Goal: Task Accomplishment & Management: Complete application form

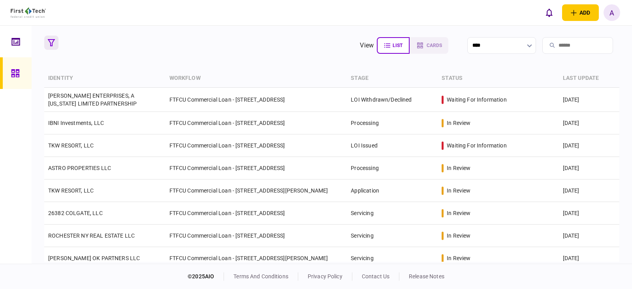
click at [49, 41] on icon "button" at bounding box center [51, 42] width 7 height 7
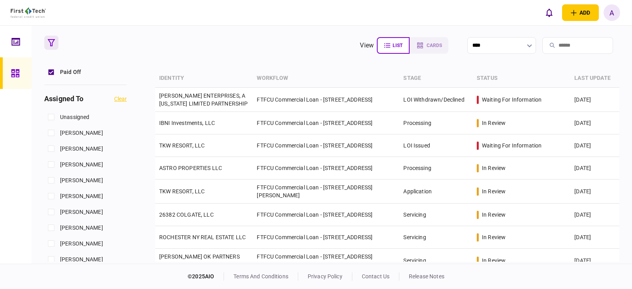
scroll to position [316, 0]
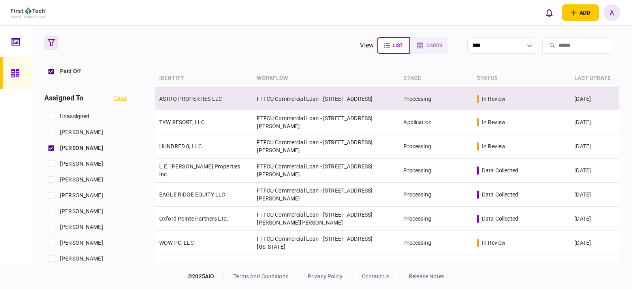
click at [182, 99] on link "ASTRO PROPERTIES LLC" at bounding box center [190, 99] width 63 height 6
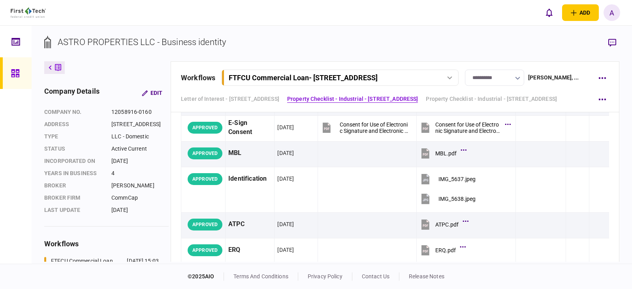
scroll to position [237, 0]
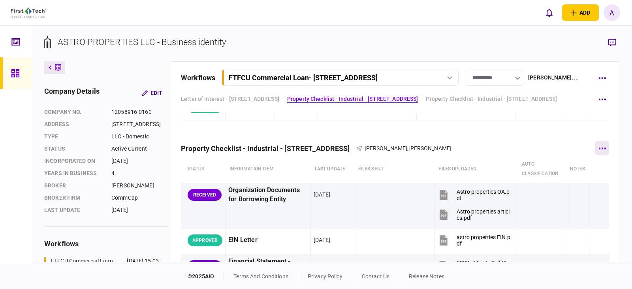
click at [599, 148] on icon "button" at bounding box center [602, 148] width 8 height 2
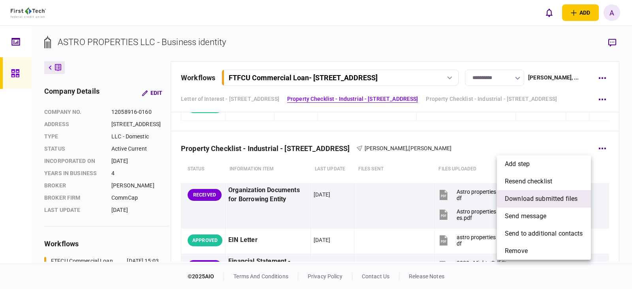
click at [542, 201] on span "download submitted files" at bounding box center [541, 198] width 73 height 9
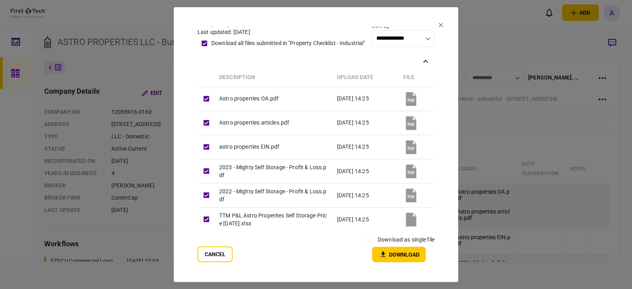
scroll to position [0, 0]
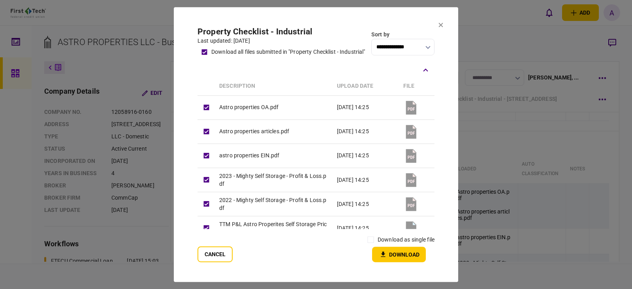
click at [395, 253] on button "Download" at bounding box center [399, 253] width 54 height 15
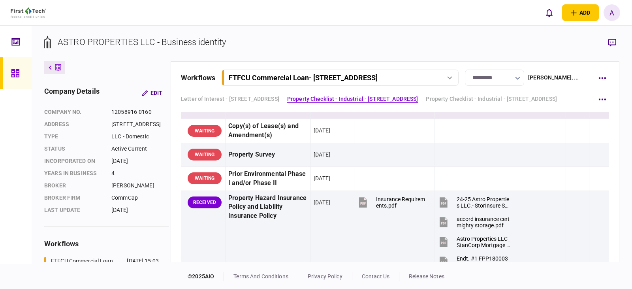
scroll to position [869, 0]
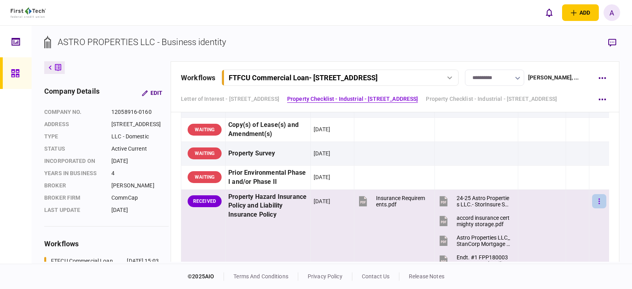
click at [598, 203] on icon "button" at bounding box center [598, 201] width 1 height 6
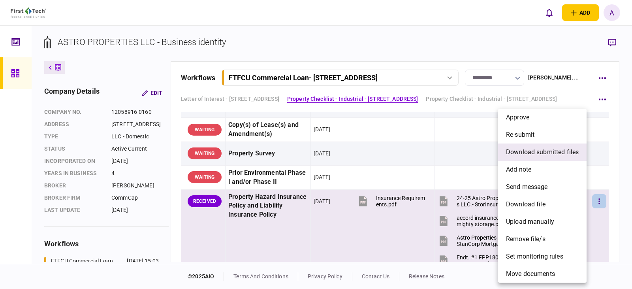
click at [539, 153] on span "download submitted files" at bounding box center [542, 151] width 73 height 9
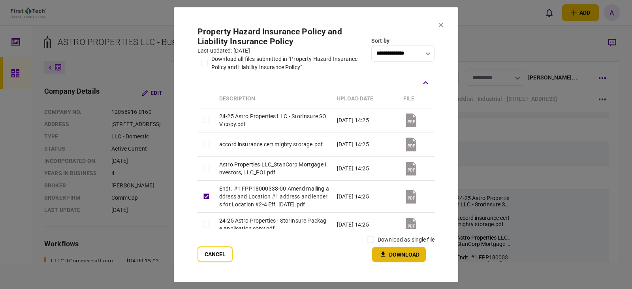
click at [396, 253] on button "Download" at bounding box center [399, 253] width 54 height 15
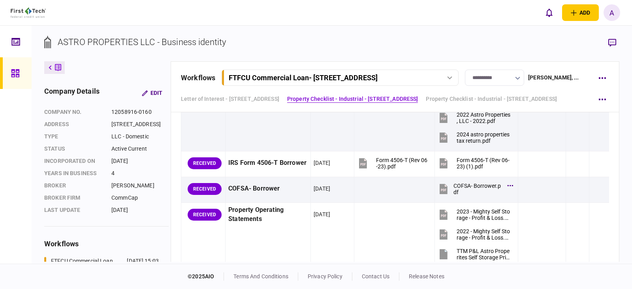
scroll to position [513, 0]
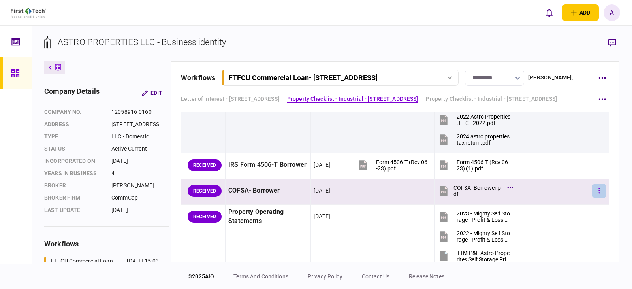
click at [596, 190] on button "button" at bounding box center [599, 191] width 14 height 14
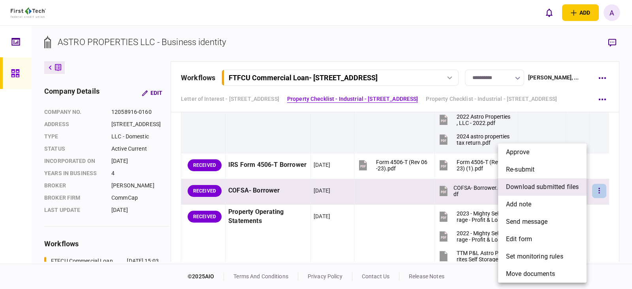
click at [527, 188] on span "download submitted files" at bounding box center [542, 186] width 73 height 9
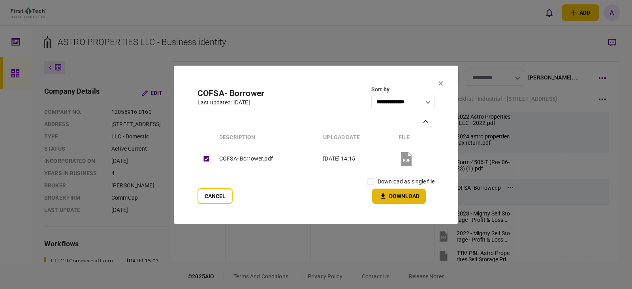
click at [405, 194] on button "Download" at bounding box center [399, 195] width 54 height 15
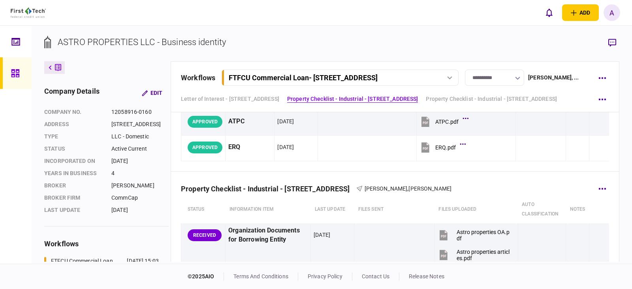
scroll to position [197, 0]
click at [597, 186] on button "button" at bounding box center [602, 187] width 14 height 14
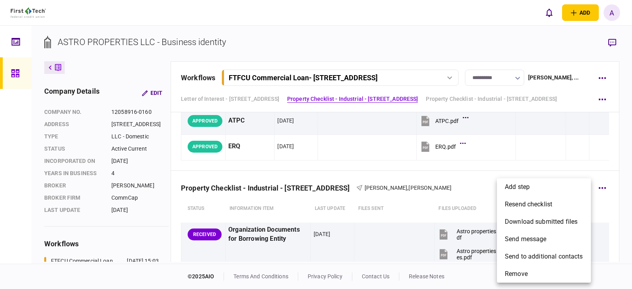
click at [602, 187] on div at bounding box center [316, 144] width 632 height 289
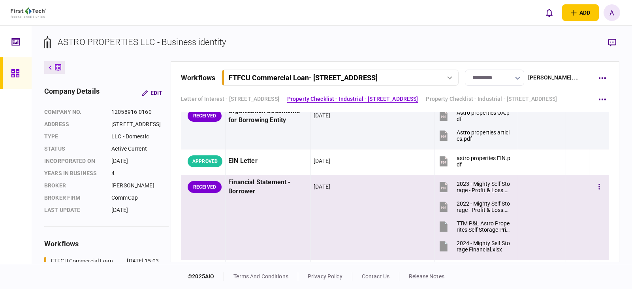
scroll to position [355, 0]
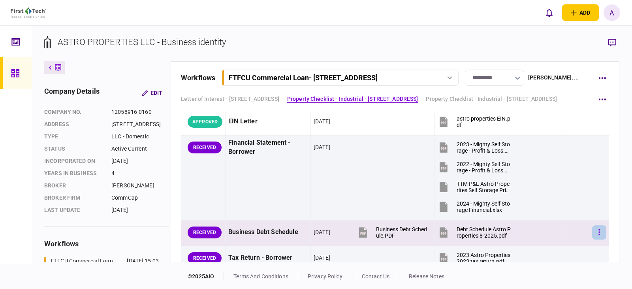
click at [598, 232] on icon "button" at bounding box center [598, 232] width 1 height 6
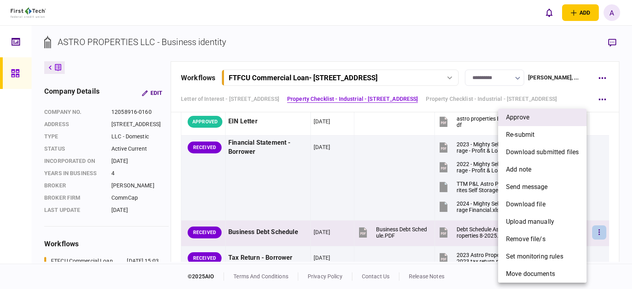
click at [523, 111] on li "approve" at bounding box center [542, 117] width 88 height 17
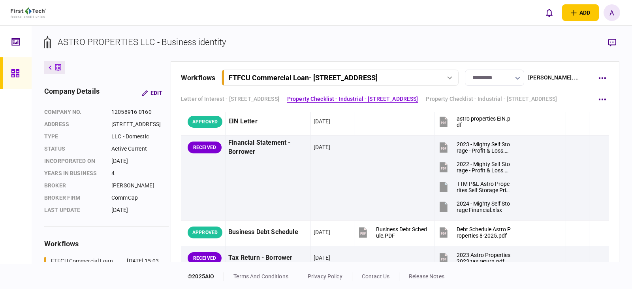
scroll to position [474, 0]
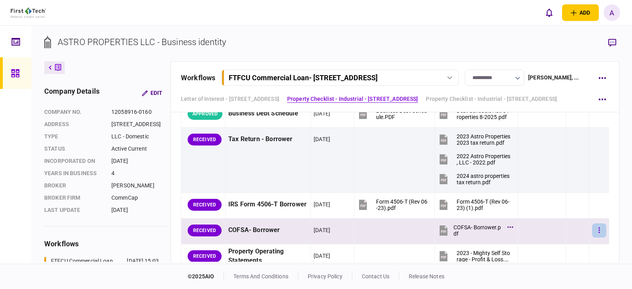
click at [598, 231] on icon "button" at bounding box center [599, 230] width 2 height 8
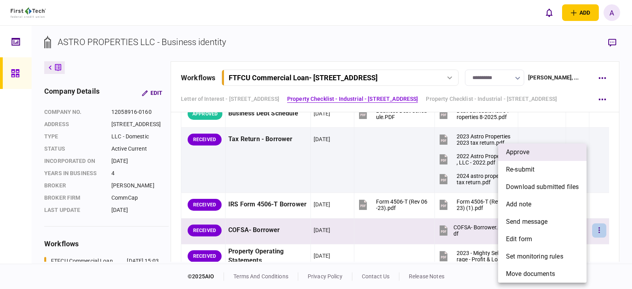
click at [528, 152] on span "approve" at bounding box center [517, 151] width 23 height 9
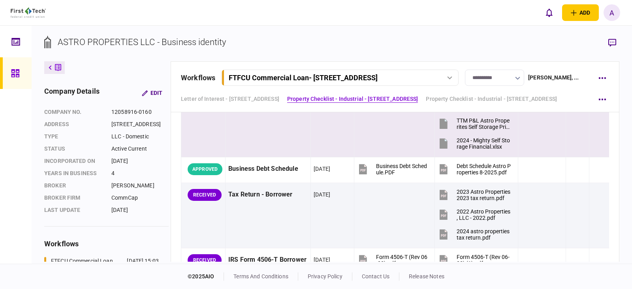
scroll to position [434, 0]
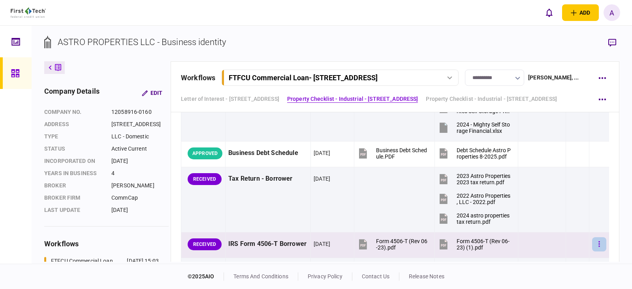
click at [598, 245] on icon "button" at bounding box center [599, 244] width 2 height 8
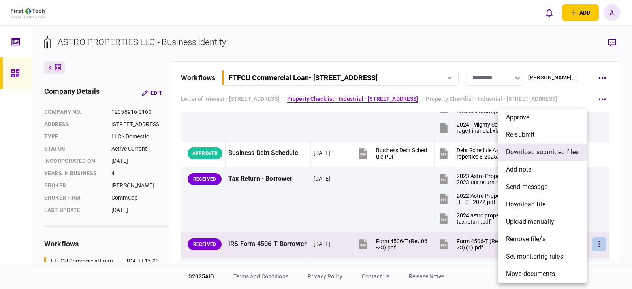
click at [527, 152] on span "download submitted files" at bounding box center [542, 151] width 73 height 9
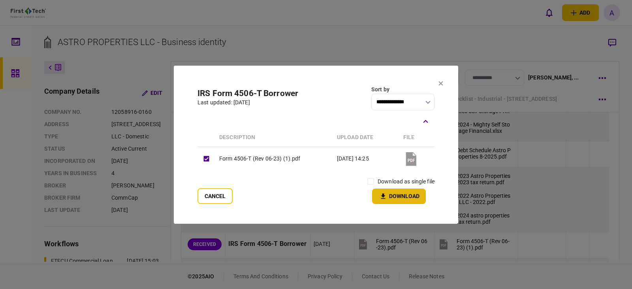
click at [396, 198] on button "Download" at bounding box center [399, 195] width 54 height 15
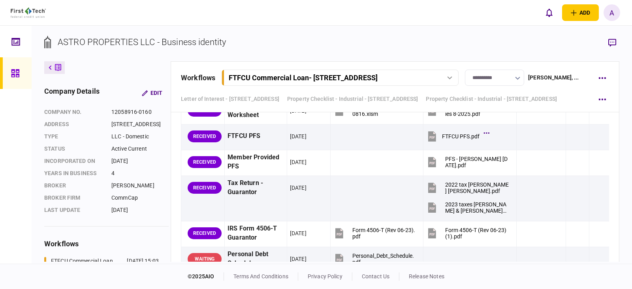
scroll to position [1737, 0]
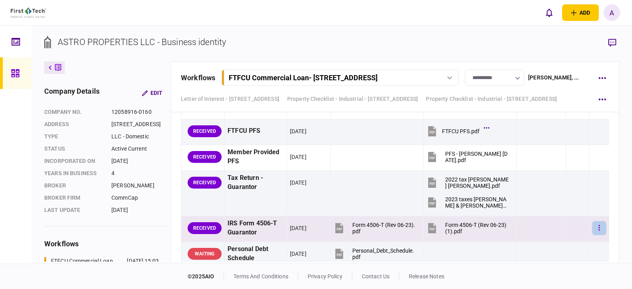
click at [598, 227] on icon "button" at bounding box center [598, 228] width 1 height 6
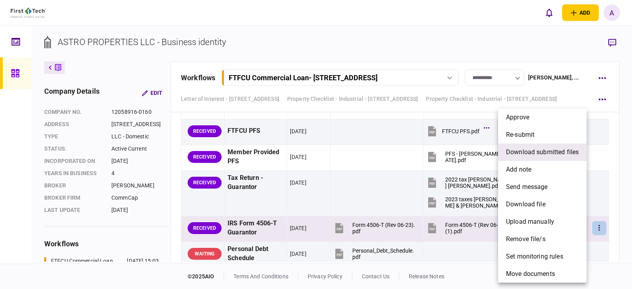
click at [530, 153] on span "download submitted files" at bounding box center [542, 151] width 73 height 9
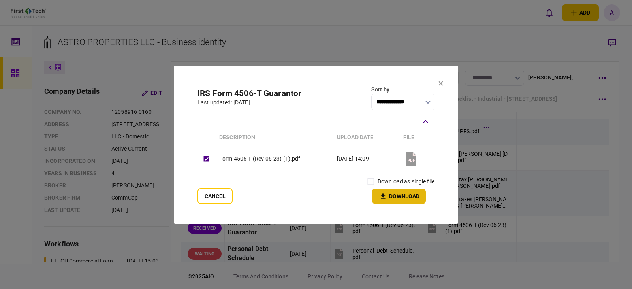
click at [398, 200] on button "Download" at bounding box center [399, 195] width 54 height 15
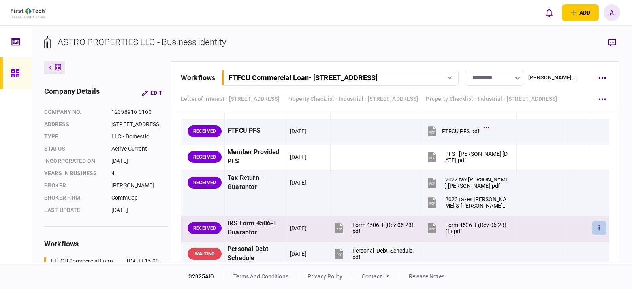
click at [596, 229] on button "button" at bounding box center [599, 228] width 14 height 14
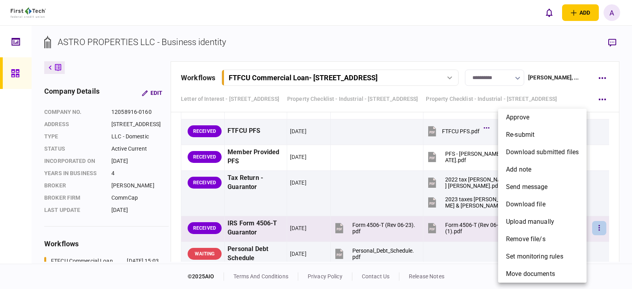
click at [594, 230] on div at bounding box center [316, 144] width 632 height 289
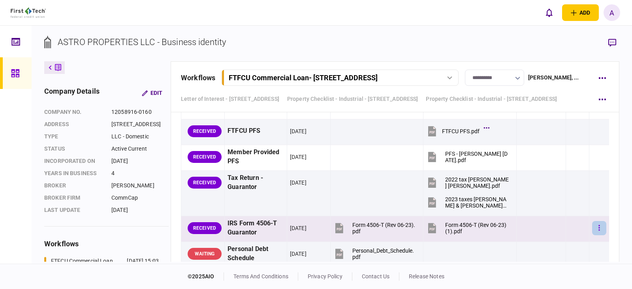
click at [598, 228] on icon "button" at bounding box center [598, 228] width 1 height 6
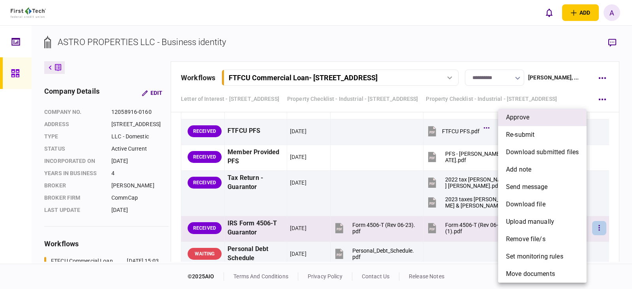
click at [535, 119] on li "approve" at bounding box center [542, 117] width 88 height 17
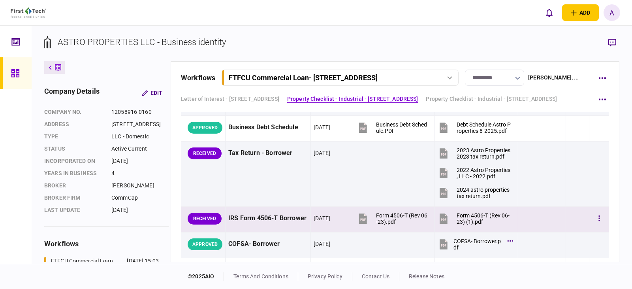
scroll to position [474, 0]
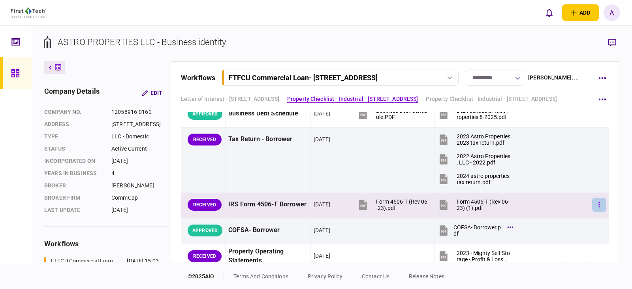
click at [592, 205] on button "button" at bounding box center [599, 204] width 14 height 14
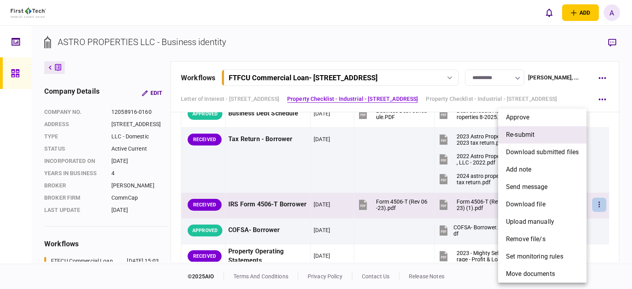
click at [524, 137] on span "re-submit" at bounding box center [520, 134] width 28 height 9
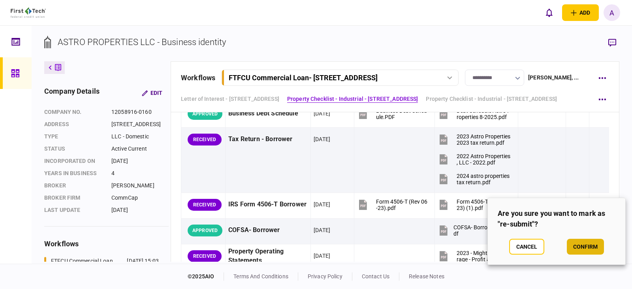
click at [586, 245] on button "confirm" at bounding box center [585, 246] width 37 height 16
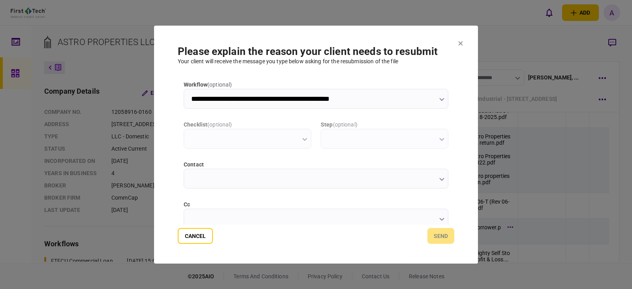
scroll to position [0, 0]
type input "**********"
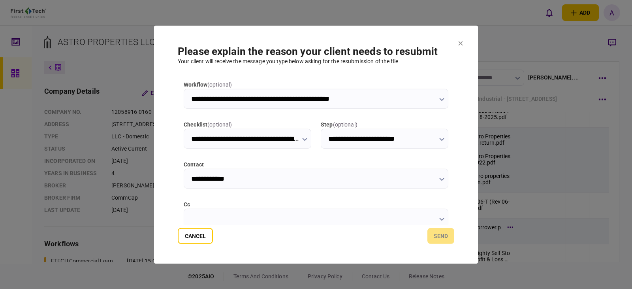
click at [439, 218] on icon "button" at bounding box center [441, 218] width 5 height 3
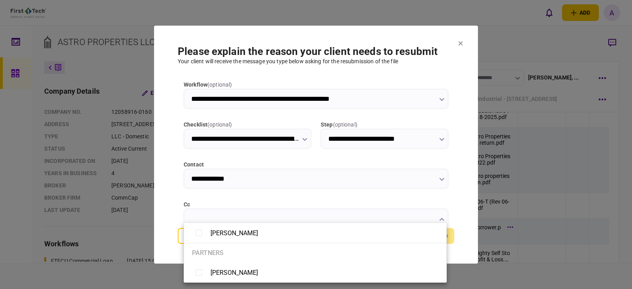
click at [460, 44] on div at bounding box center [316, 144] width 632 height 289
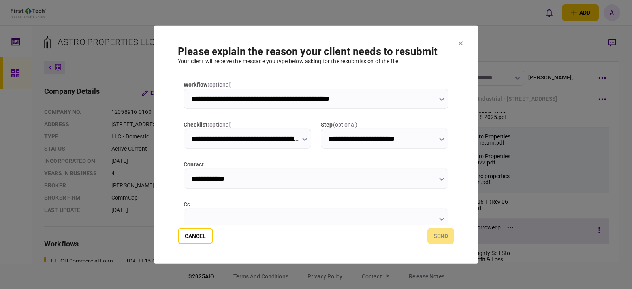
click at [192, 236] on button "Cancel" at bounding box center [195, 236] width 35 height 16
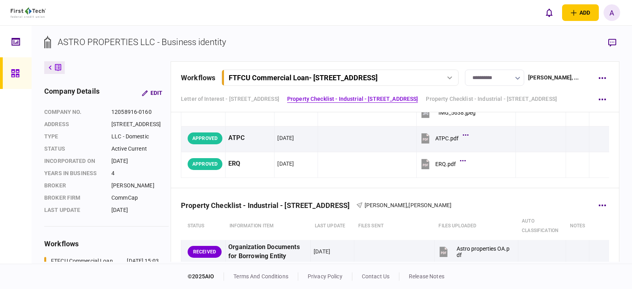
scroll to position [197, 0]
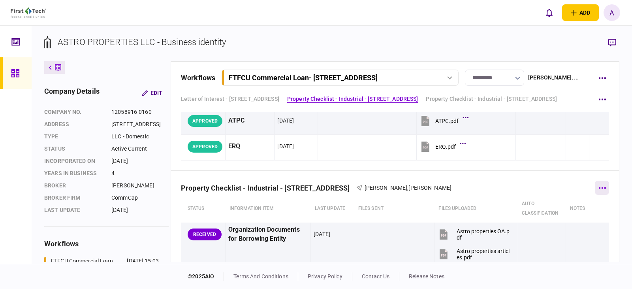
click at [599, 188] on icon "button" at bounding box center [601, 188] width 7 height 2
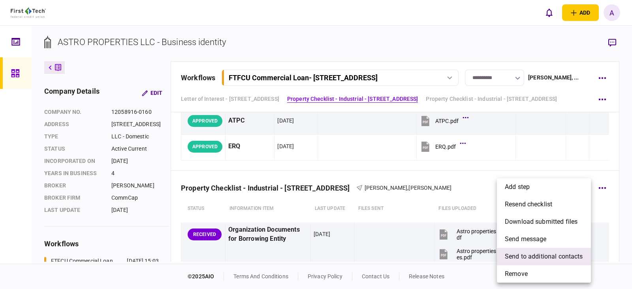
click at [551, 258] on span "send to additional contacts" at bounding box center [544, 255] width 78 height 9
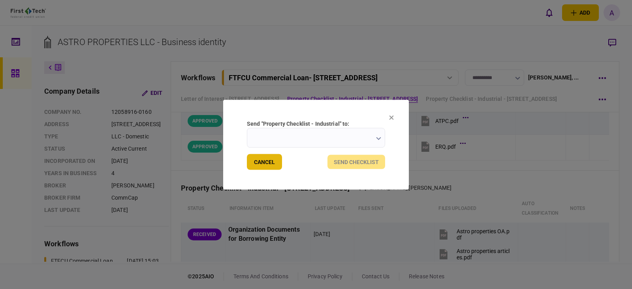
click at [266, 166] on button "Cancel" at bounding box center [264, 162] width 35 height 16
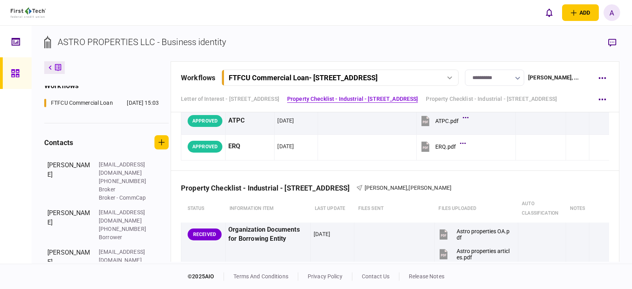
scroll to position [231, 0]
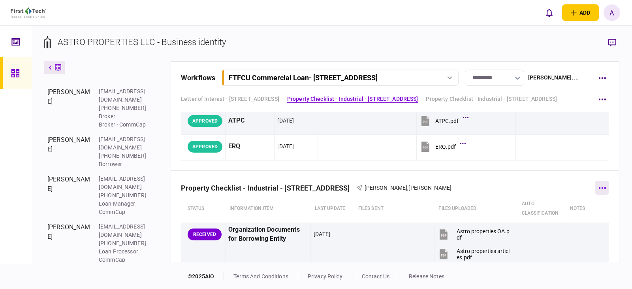
click at [598, 188] on icon "button" at bounding box center [601, 188] width 7 height 2
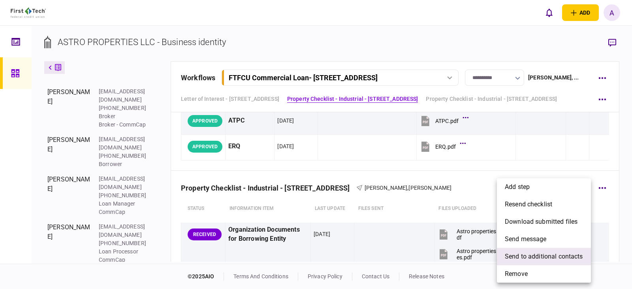
click at [539, 257] on span "send to additional contacts" at bounding box center [544, 255] width 78 height 9
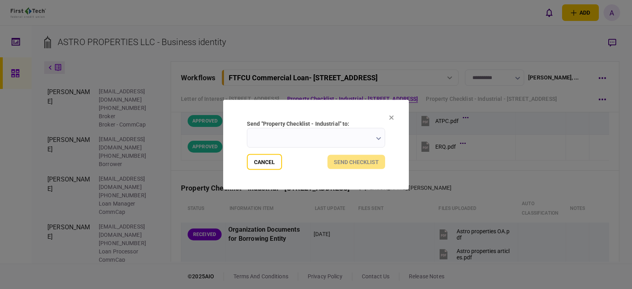
click at [378, 138] on icon "button" at bounding box center [378, 138] width 5 height 3
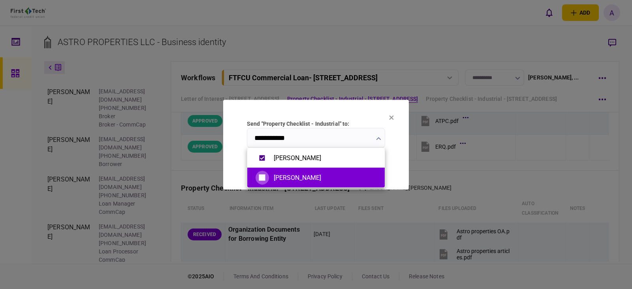
type input "**********"
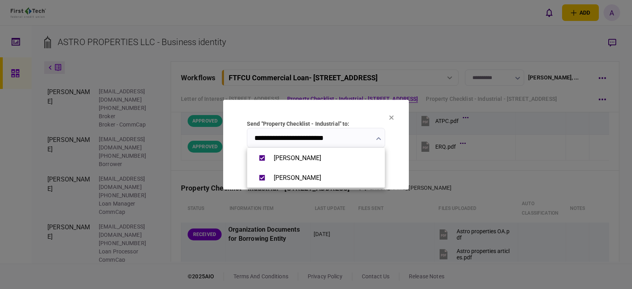
click at [400, 163] on div at bounding box center [316, 144] width 632 height 289
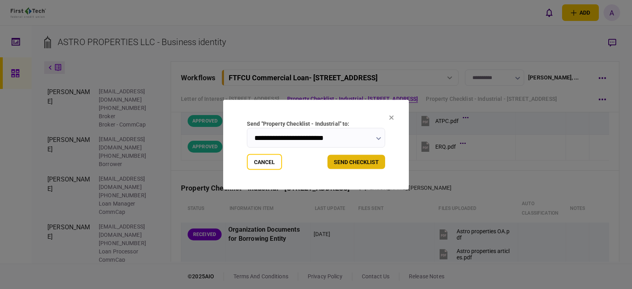
click at [353, 161] on button "send checklist" at bounding box center [356, 161] width 58 height 14
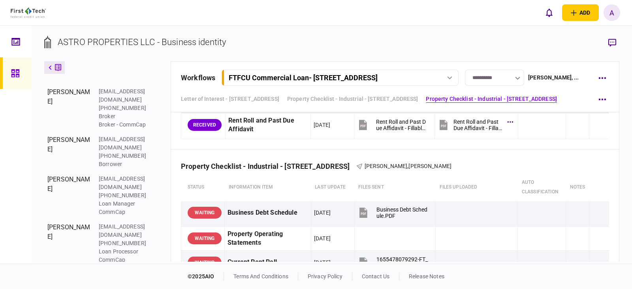
scroll to position [1066, 0]
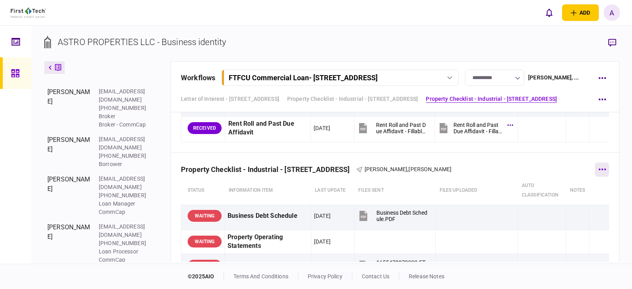
click at [599, 169] on icon "button" at bounding box center [602, 169] width 8 height 2
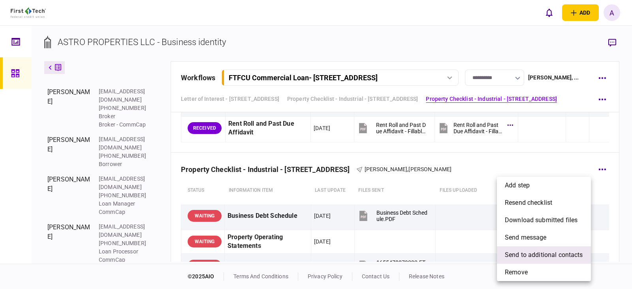
click at [543, 253] on span "send to additional contacts" at bounding box center [544, 254] width 78 height 9
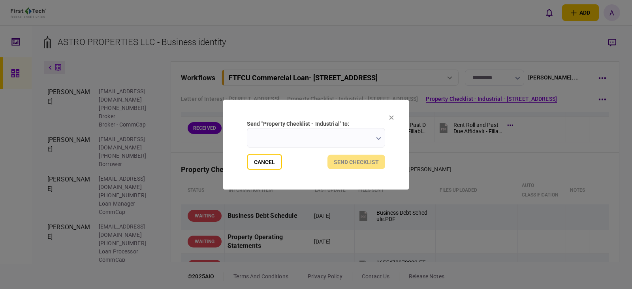
click at [376, 137] on icon "button" at bounding box center [378, 138] width 5 height 3
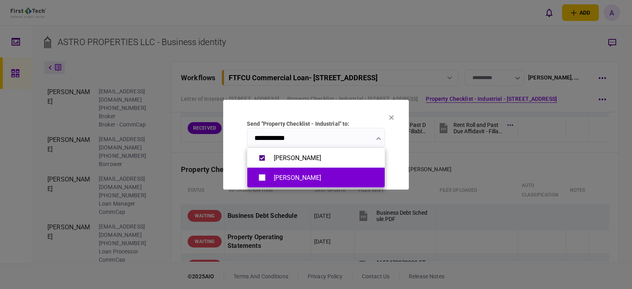
type input "**********"
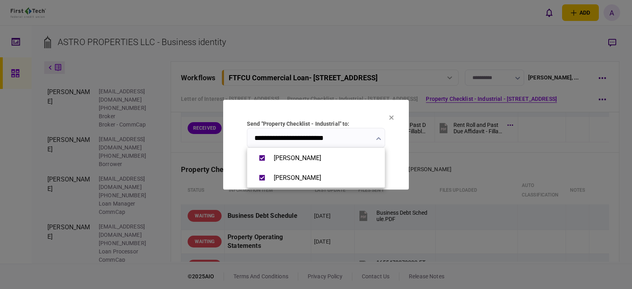
click at [401, 164] on div at bounding box center [316, 144] width 632 height 289
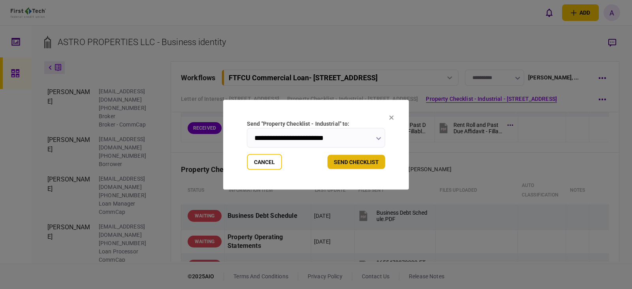
click at [353, 161] on button "send checklist" at bounding box center [356, 161] width 58 height 14
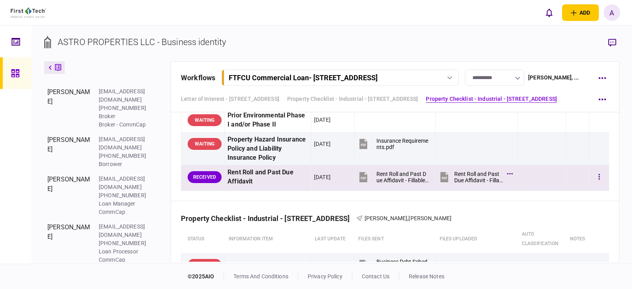
scroll to position [1303, 0]
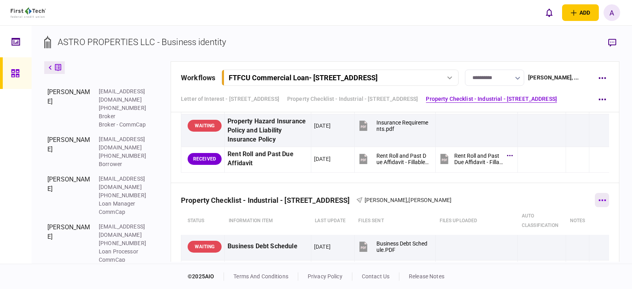
click at [598, 200] on icon "button" at bounding box center [601, 200] width 7 height 2
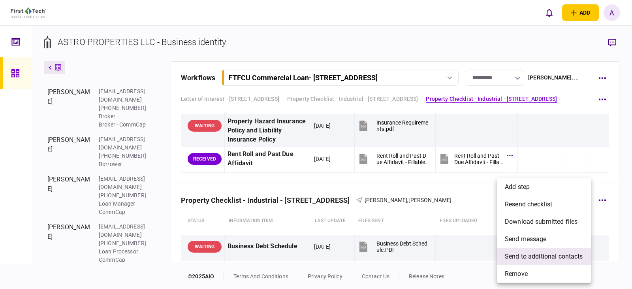
click at [540, 255] on span "send to additional contacts" at bounding box center [544, 255] width 78 height 9
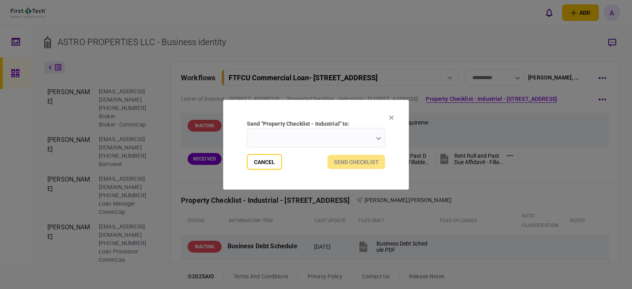
click at [375, 138] on input "send "Property Checklist - Industrial" to:" at bounding box center [316, 138] width 138 height 20
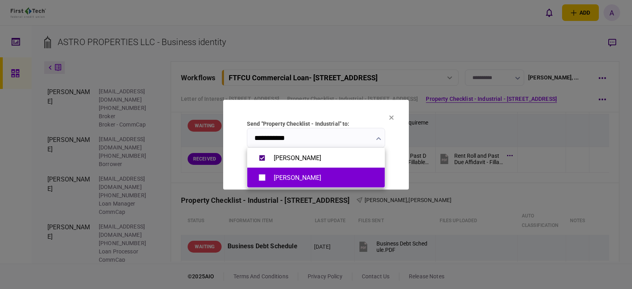
type input "**********"
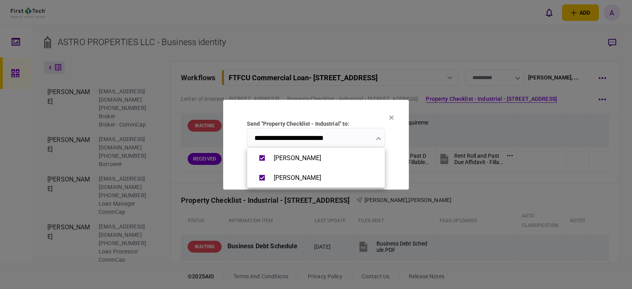
click at [399, 164] on div at bounding box center [316, 144] width 632 height 289
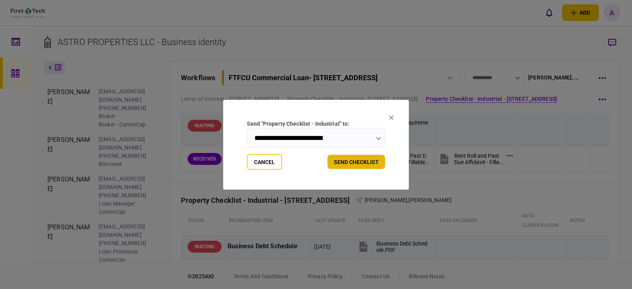
click at [357, 163] on button "send checklist" at bounding box center [356, 161] width 58 height 14
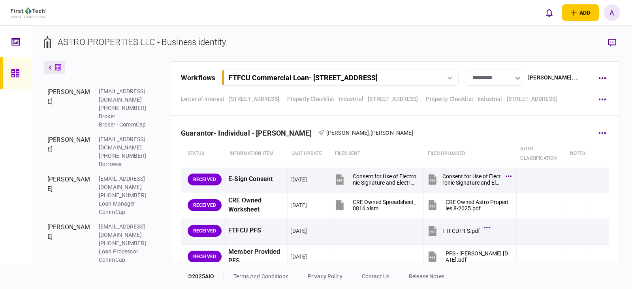
scroll to position [1619, 0]
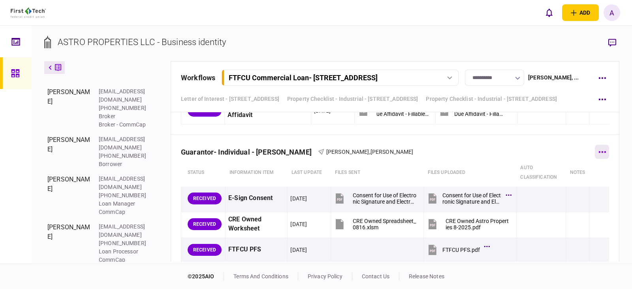
click at [600, 152] on icon "button" at bounding box center [601, 152] width 7 height 2
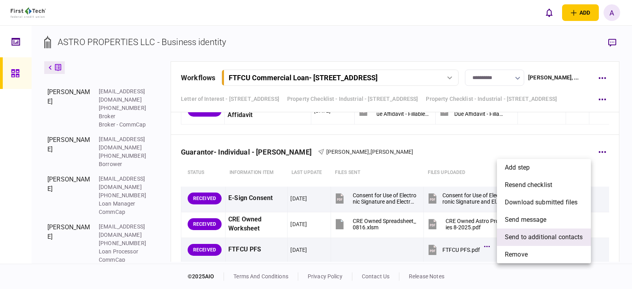
click at [548, 235] on span "send to additional contacts" at bounding box center [544, 236] width 78 height 9
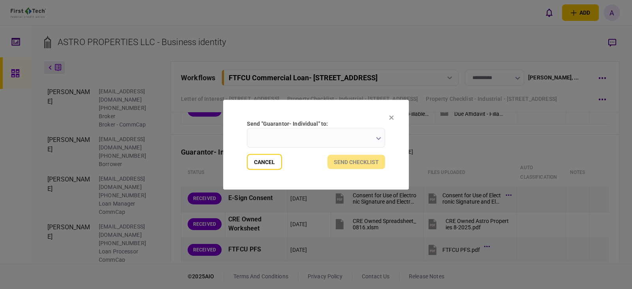
click at [377, 135] on button "button" at bounding box center [378, 138] width 5 height 6
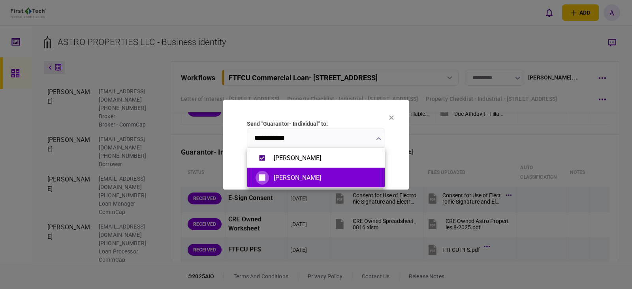
type input "**********"
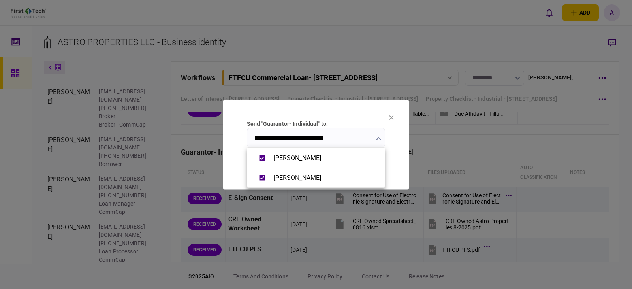
click at [396, 162] on div at bounding box center [316, 144] width 632 height 289
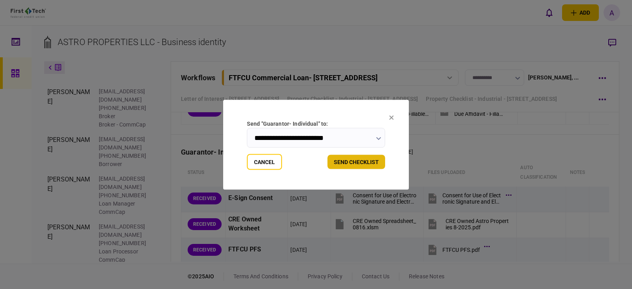
click at [357, 161] on button "send checklist" at bounding box center [356, 161] width 58 height 14
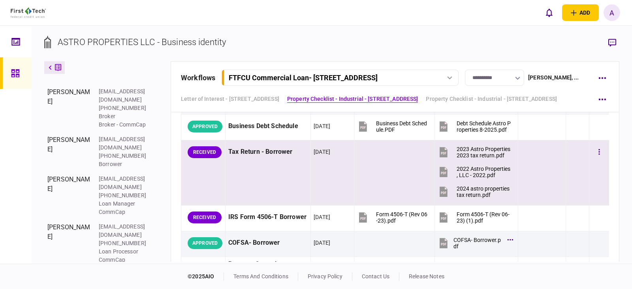
scroll to position [474, 0]
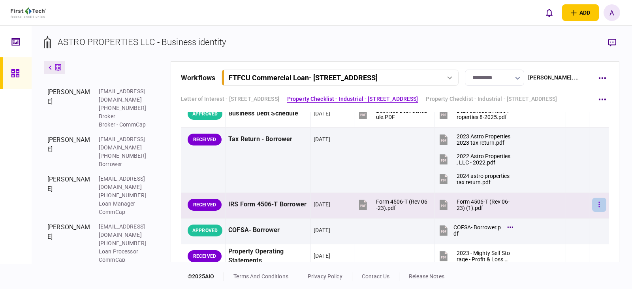
click at [598, 205] on icon "button" at bounding box center [598, 204] width 1 height 6
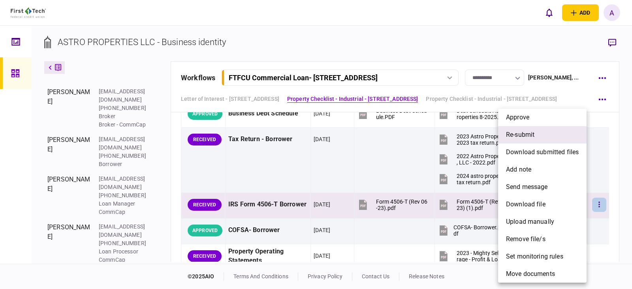
click at [525, 133] on span "re-submit" at bounding box center [520, 134] width 28 height 9
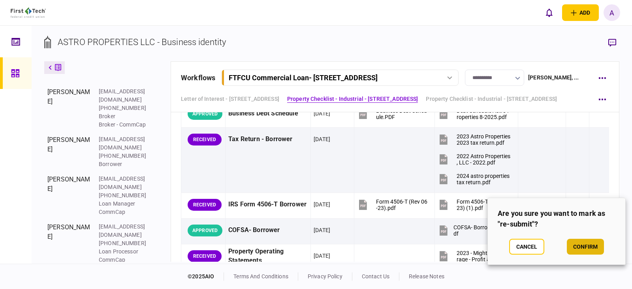
click at [582, 247] on button "confirm" at bounding box center [585, 246] width 37 height 16
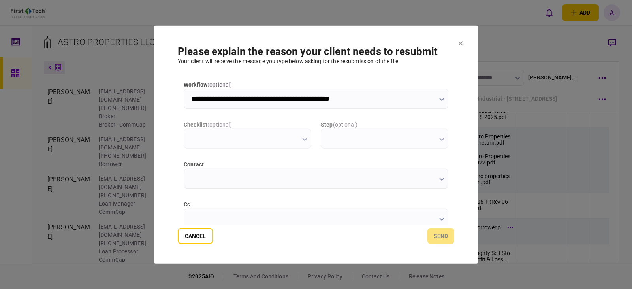
scroll to position [0, 0]
type input "**********"
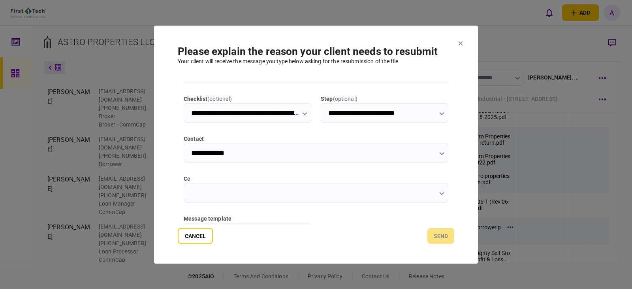
scroll to position [39, 0]
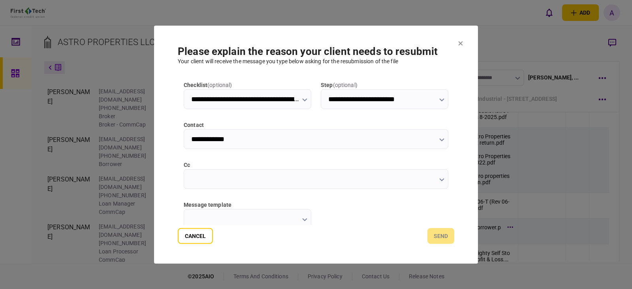
click at [441, 182] on button "button" at bounding box center [441, 179] width 5 height 6
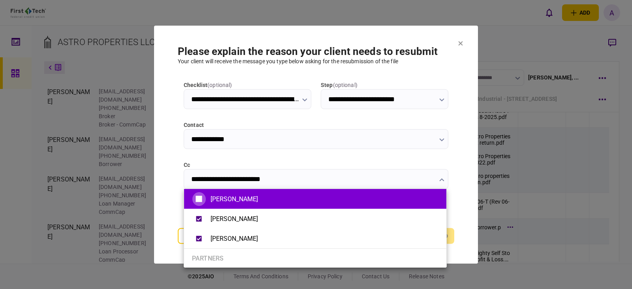
type input "**********"
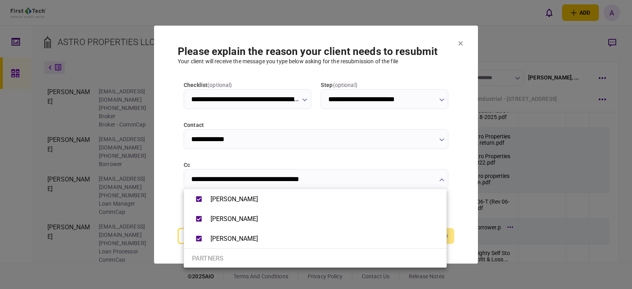
click at [462, 180] on div at bounding box center [316, 144] width 632 height 289
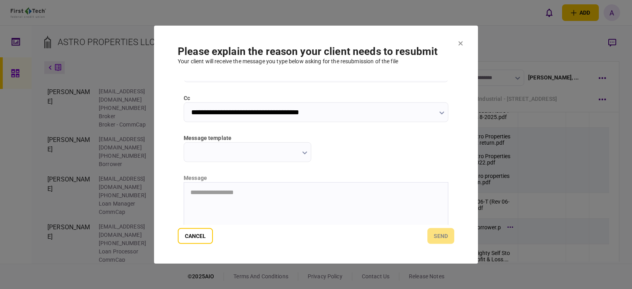
scroll to position [118, 0]
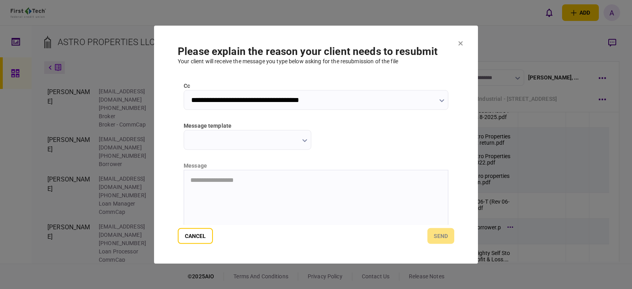
click at [302, 139] on icon "button" at bounding box center [304, 140] width 5 height 3
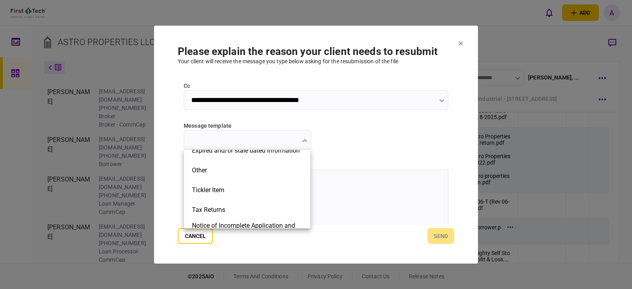
scroll to position [218, 0]
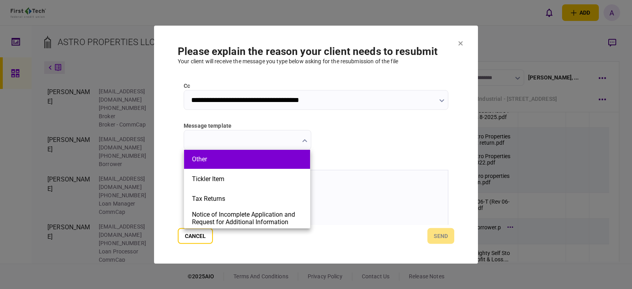
click at [206, 162] on button "Other" at bounding box center [247, 159] width 110 height 8
type input "*****"
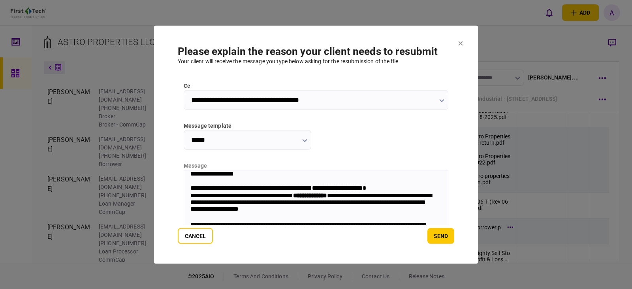
drag, startPoint x: 341, startPoint y: 188, endPoint x: 401, endPoint y: 195, distance: 60.4
click at [342, 188] on strong "**********" at bounding box center [337, 187] width 51 height 6
click at [407, 188] on div "**********" at bounding box center [312, 188] width 244 height 8
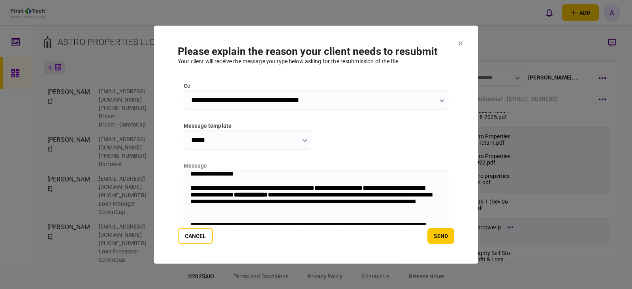
click at [268, 196] on strong "**********" at bounding box center [251, 194] width 34 height 6
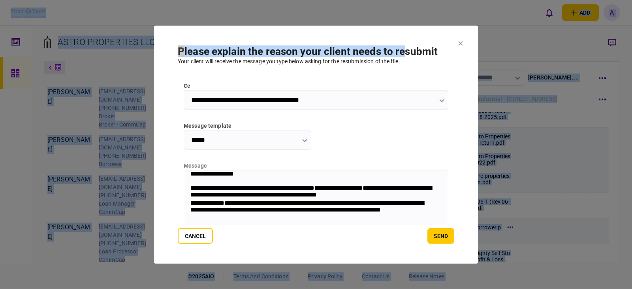
drag, startPoint x: 405, startPoint y: 30, endPoint x: 399, endPoint y: 2, distance: 29.1
click at [399, 0] on div "**********" at bounding box center [316, 144] width 632 height 289
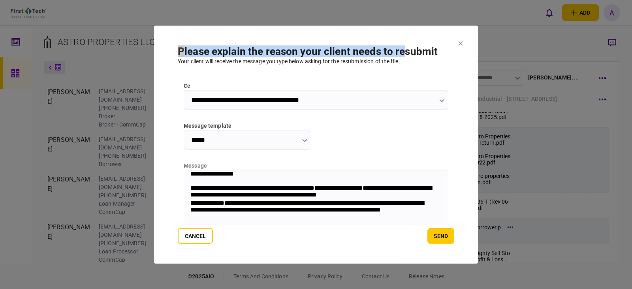
click at [400, 32] on section "**********" at bounding box center [316, 144] width 324 height 238
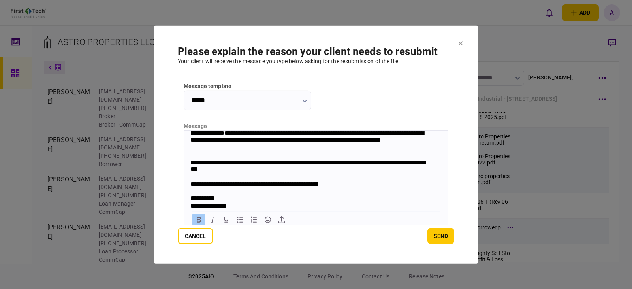
scroll to position [162, 0]
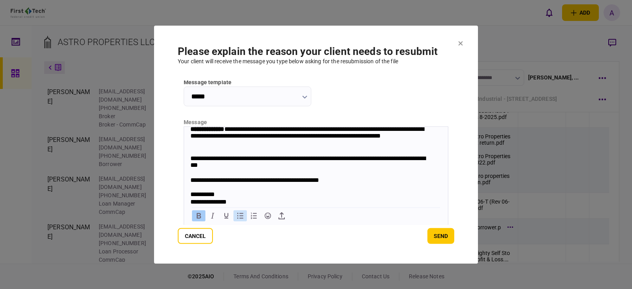
click at [240, 216] on icon "Bullet list" at bounding box center [239, 214] width 9 height 9
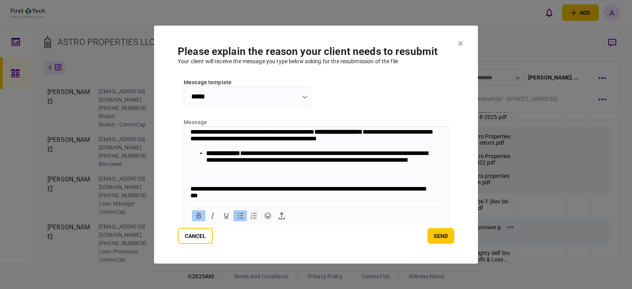
scroll to position [0, 0]
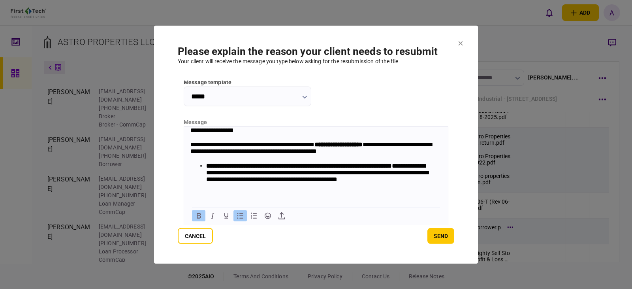
click at [392, 167] on strong "**********" at bounding box center [299, 165] width 186 height 6
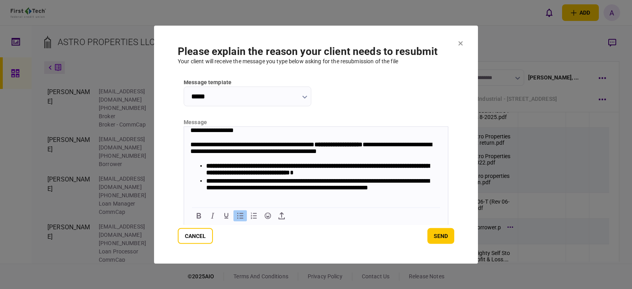
click at [237, 217] on icon "Bullet list" at bounding box center [239, 214] width 9 height 9
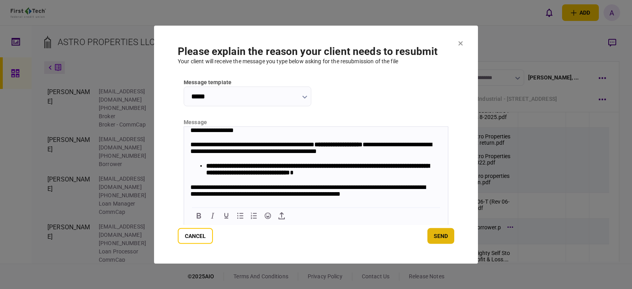
click at [443, 235] on button "send" at bounding box center [440, 236] width 27 height 16
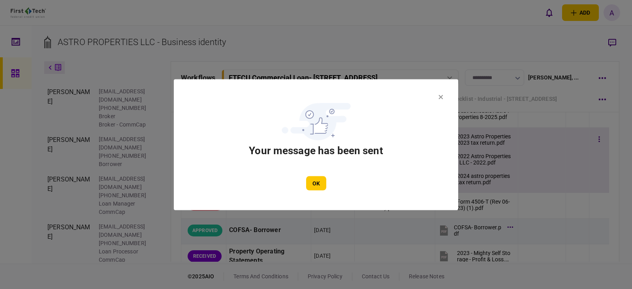
click at [311, 183] on button "OK" at bounding box center [316, 183] width 20 height 14
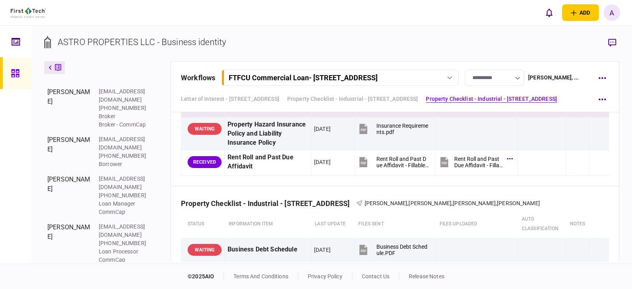
scroll to position [1303, 0]
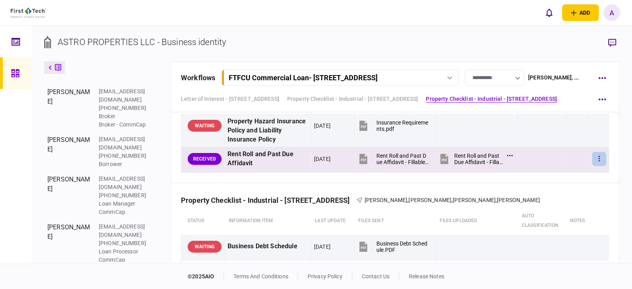
click at [598, 158] on icon "button" at bounding box center [598, 159] width 1 height 6
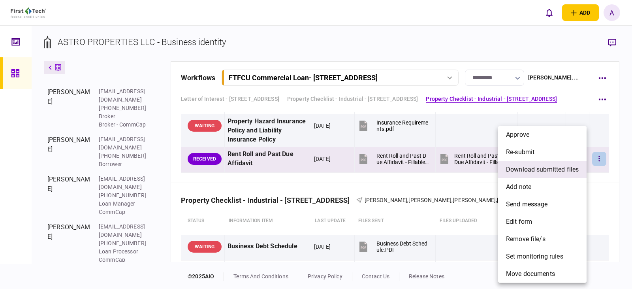
click at [525, 172] on span "download submitted files" at bounding box center [542, 169] width 73 height 9
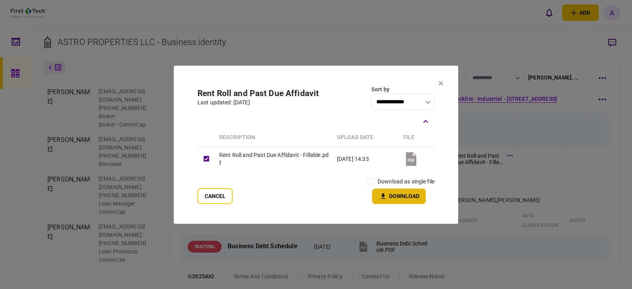
click at [402, 197] on button "Download" at bounding box center [399, 195] width 54 height 15
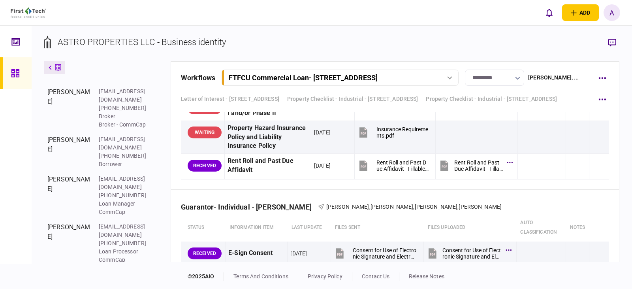
scroll to position [1579, 0]
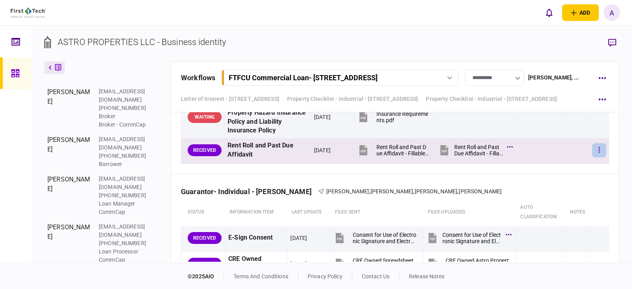
click at [598, 148] on icon "button" at bounding box center [598, 150] width 1 height 6
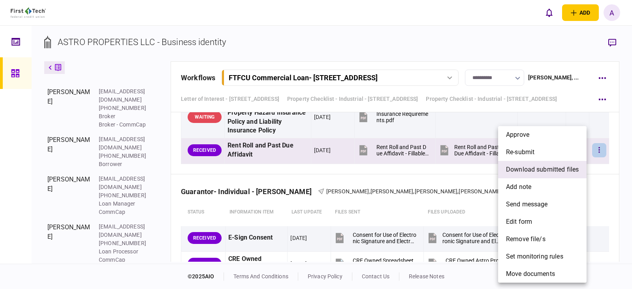
click at [528, 169] on span "download submitted files" at bounding box center [542, 169] width 73 height 9
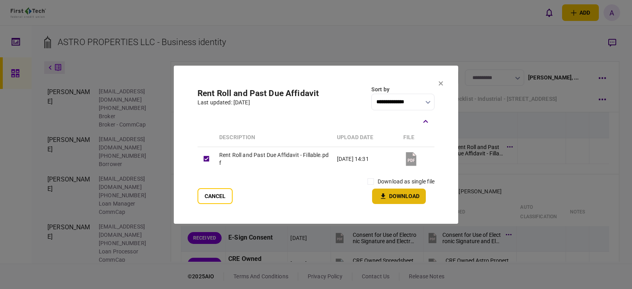
click at [399, 193] on button "Download" at bounding box center [399, 195] width 54 height 15
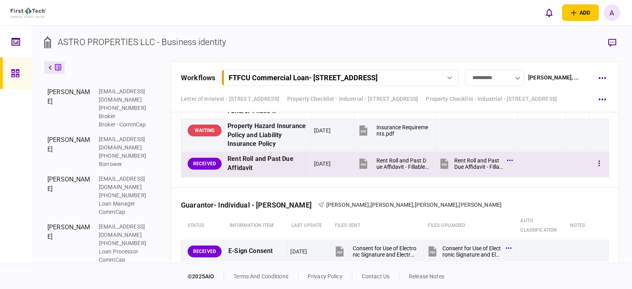
scroll to position [1540, 0]
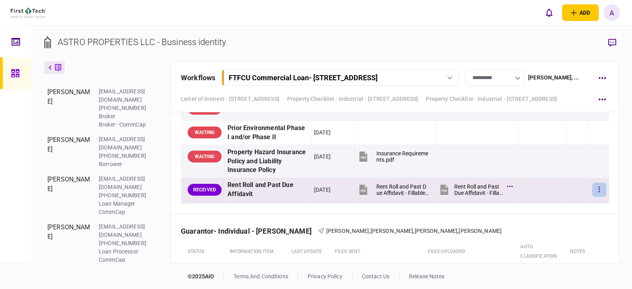
click at [598, 190] on icon "button" at bounding box center [599, 190] width 2 height 8
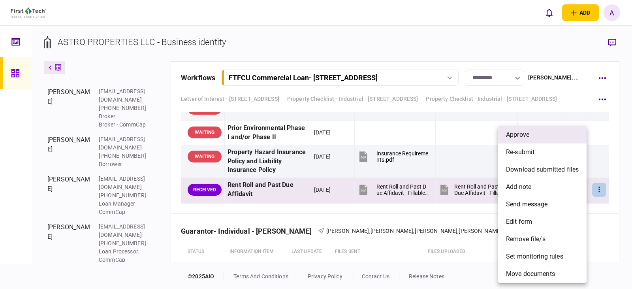
click at [528, 136] on span "approve" at bounding box center [517, 134] width 23 height 9
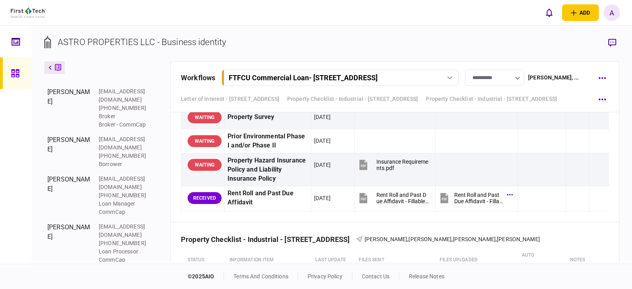
scroll to position [1263, 0]
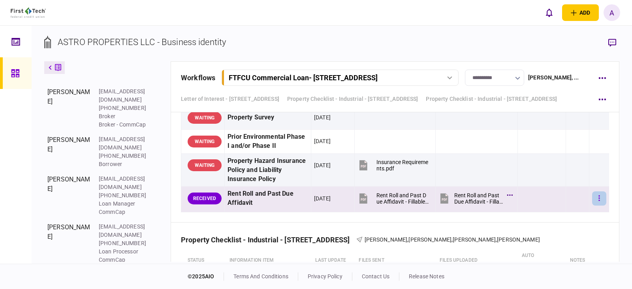
click at [598, 198] on icon "button" at bounding box center [598, 198] width 1 height 6
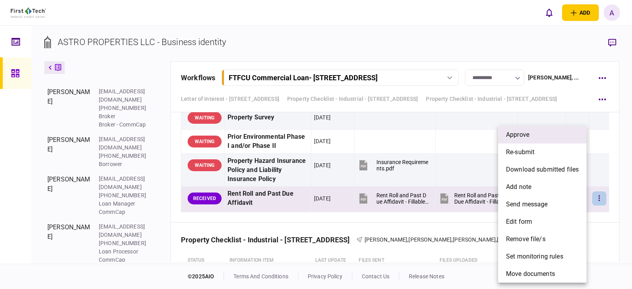
click at [528, 136] on span "approve" at bounding box center [517, 134] width 23 height 9
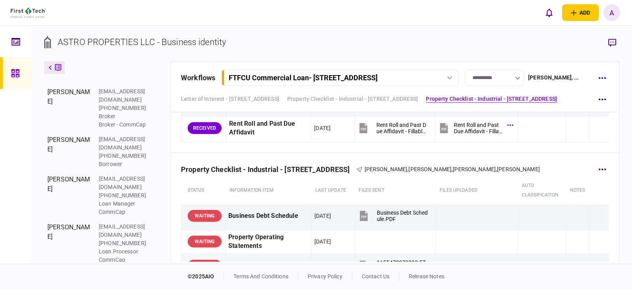
scroll to position [1027, 0]
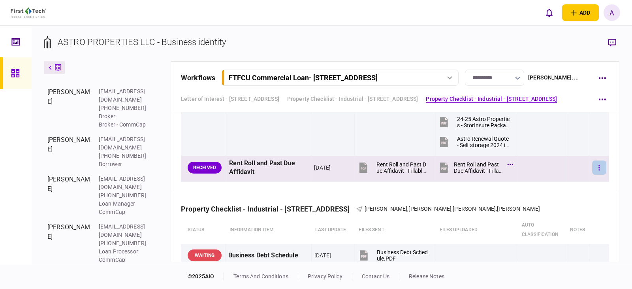
click at [598, 168] on icon "button" at bounding box center [598, 167] width 1 height 6
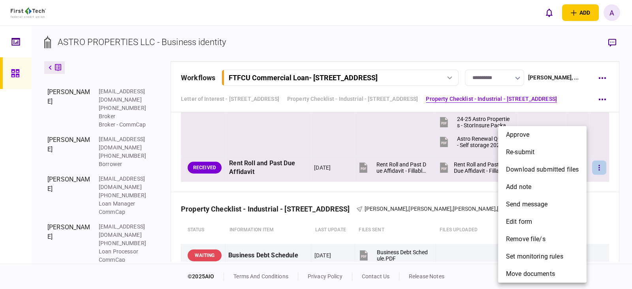
click at [539, 137] on li "approve" at bounding box center [542, 134] width 88 height 17
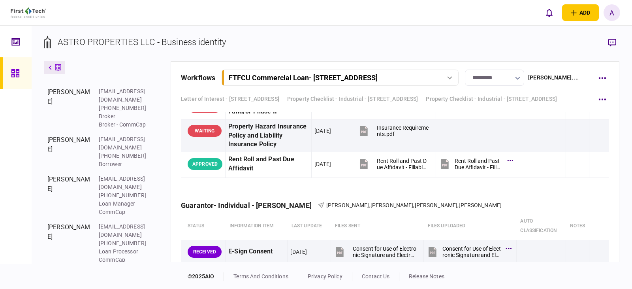
scroll to position [1579, 0]
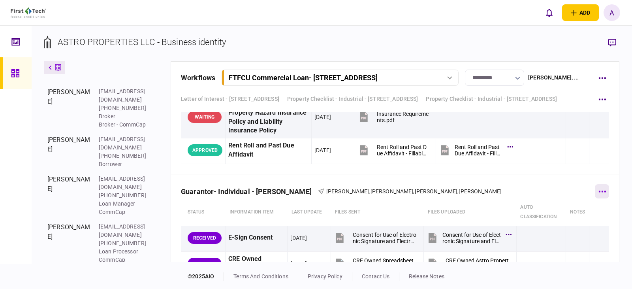
click at [598, 192] on icon "button" at bounding box center [602, 191] width 8 height 2
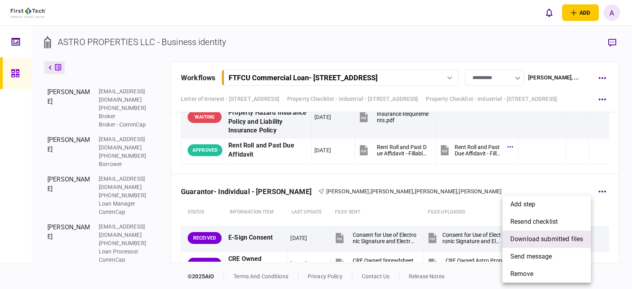
click at [547, 238] on span "download submitted files" at bounding box center [546, 238] width 73 height 9
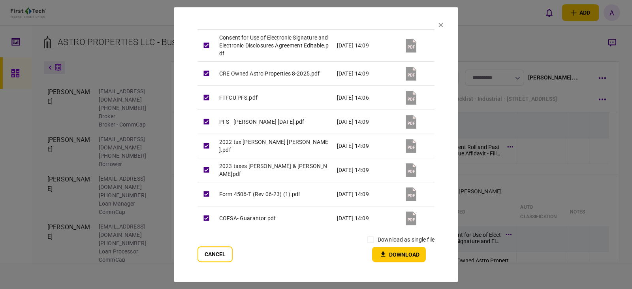
scroll to position [67, 0]
click at [398, 254] on button "Download" at bounding box center [399, 253] width 54 height 15
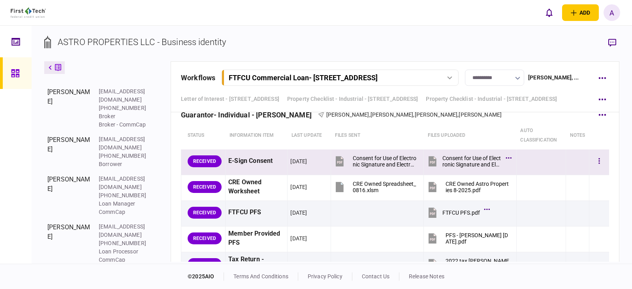
scroll to position [1658, 0]
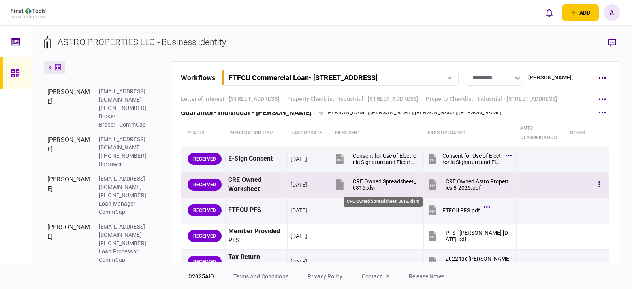
click at [378, 182] on div "CRE Owned Spreadsheet_0816.xlsm" at bounding box center [385, 184] width 64 height 13
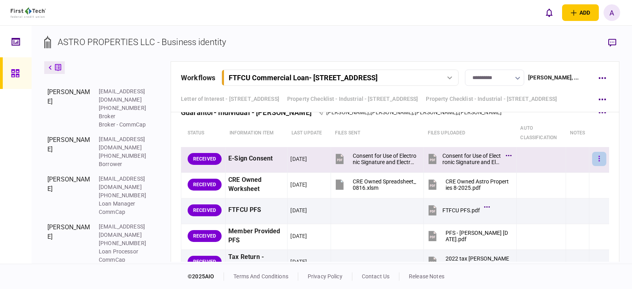
click at [595, 159] on button "button" at bounding box center [599, 159] width 14 height 14
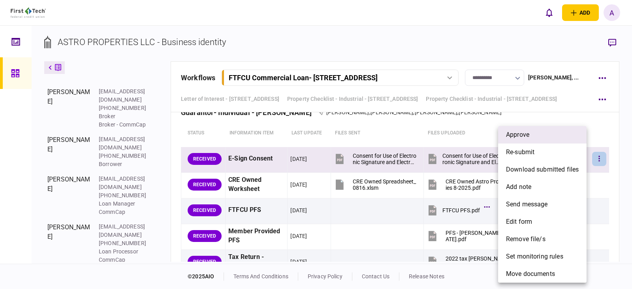
click at [528, 135] on span "approve" at bounding box center [517, 134] width 23 height 9
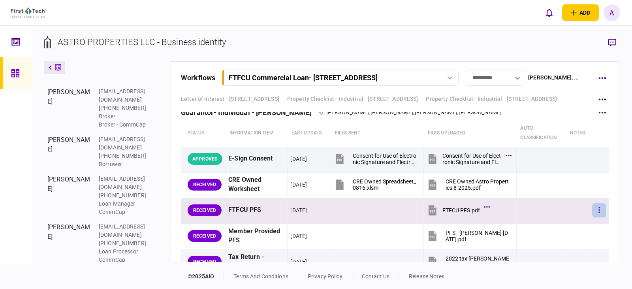
click at [598, 212] on icon "button" at bounding box center [598, 210] width 1 height 6
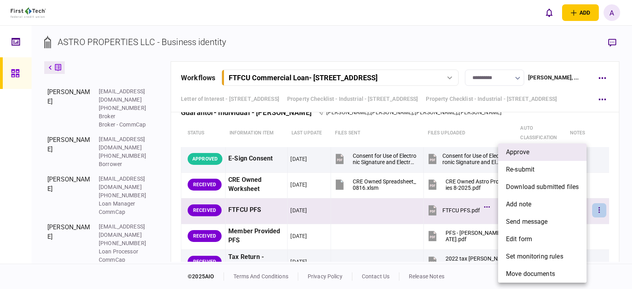
click at [539, 153] on li "approve" at bounding box center [542, 151] width 88 height 17
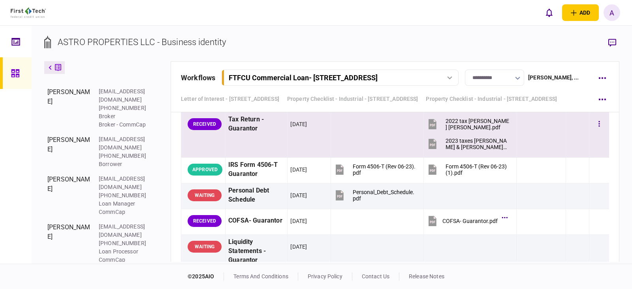
scroll to position [1816, 0]
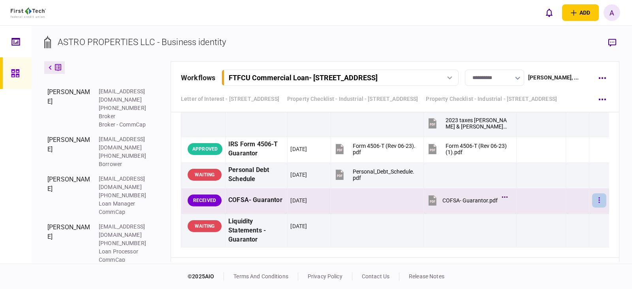
click at [595, 199] on button "button" at bounding box center [599, 200] width 14 height 14
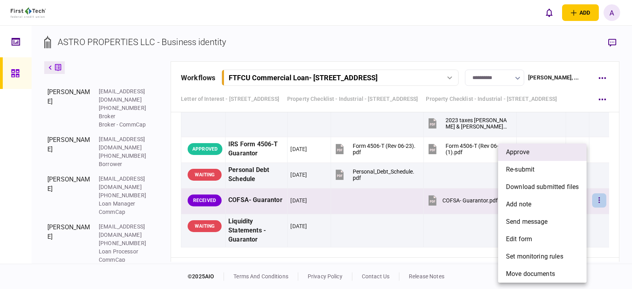
click at [531, 155] on li "approve" at bounding box center [542, 151] width 88 height 17
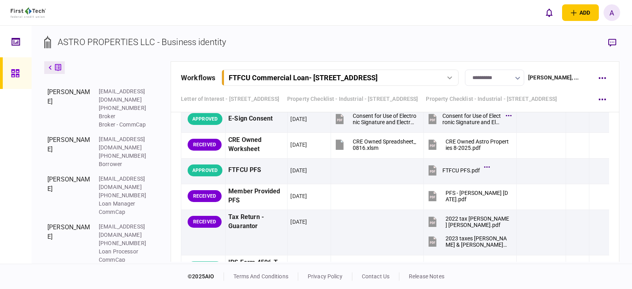
scroll to position [1698, 0]
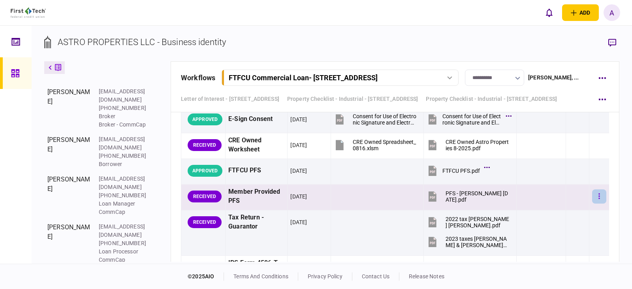
click at [598, 197] on icon "button" at bounding box center [599, 196] width 2 height 8
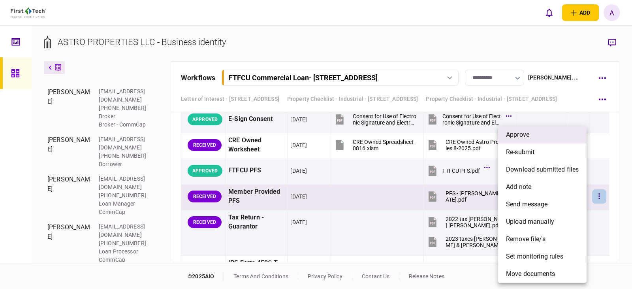
click at [537, 137] on li "approve" at bounding box center [542, 134] width 88 height 17
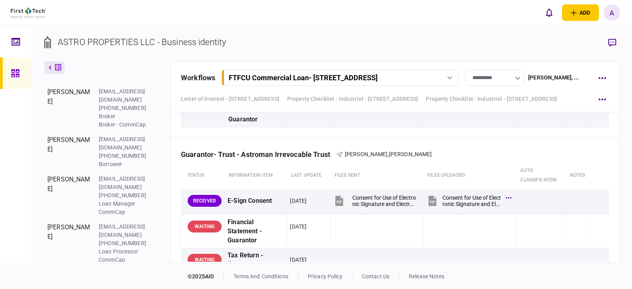
scroll to position [1974, 0]
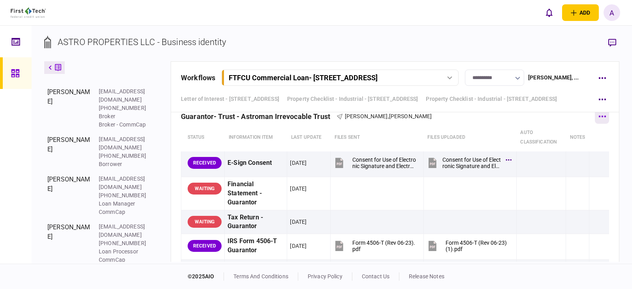
click at [598, 116] on icon "button" at bounding box center [601, 117] width 7 height 2
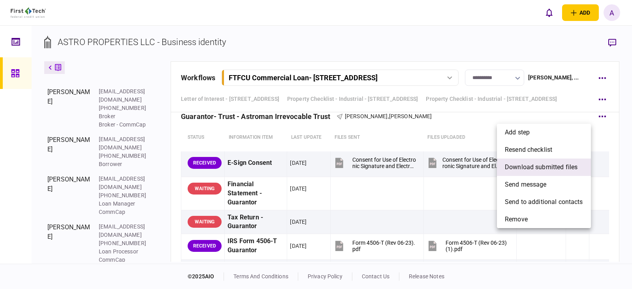
click at [544, 167] on span "download submitted files" at bounding box center [541, 166] width 73 height 9
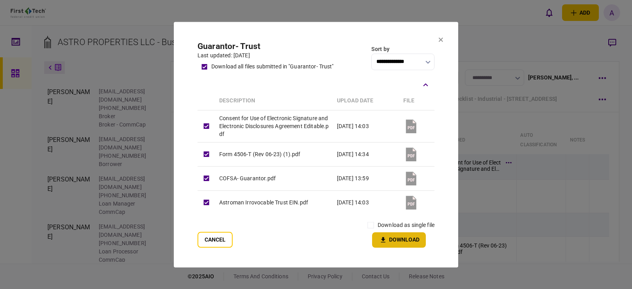
click at [398, 239] on button "Download" at bounding box center [399, 239] width 54 height 15
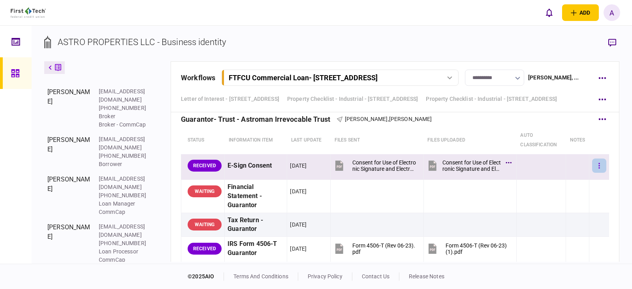
click at [598, 167] on icon "button" at bounding box center [599, 166] width 2 height 8
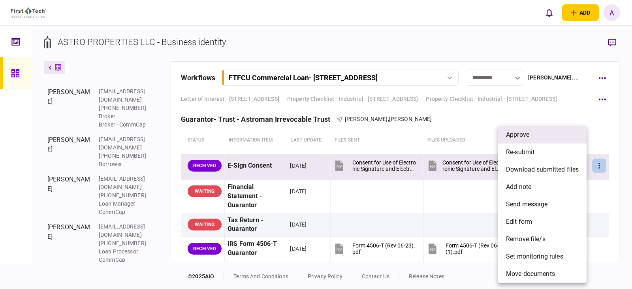
click at [536, 134] on li "approve" at bounding box center [542, 134] width 88 height 17
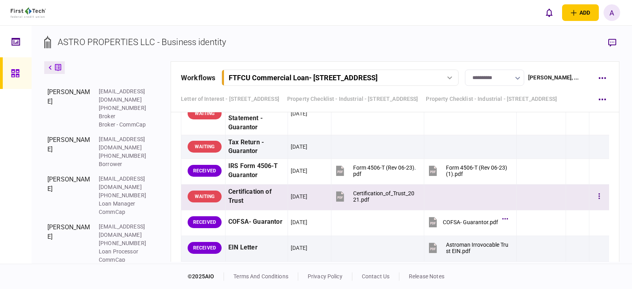
scroll to position [2090, 0]
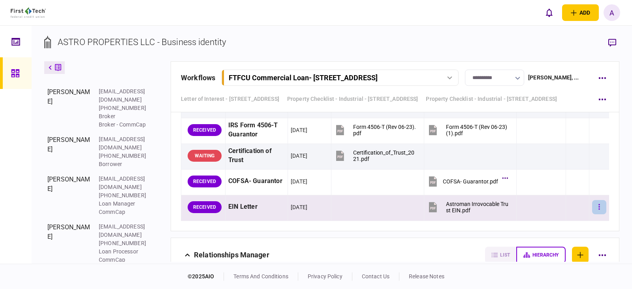
click at [598, 207] on icon "button" at bounding box center [598, 207] width 1 height 6
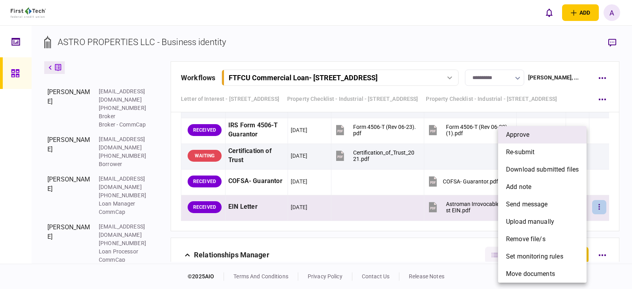
click at [527, 135] on span "approve" at bounding box center [517, 134] width 23 height 9
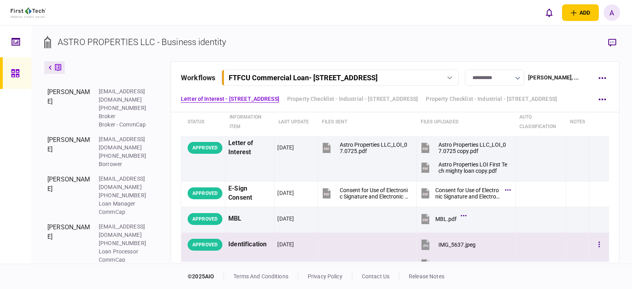
scroll to position [79, 0]
